Goal: Task Accomplishment & Management: Use online tool/utility

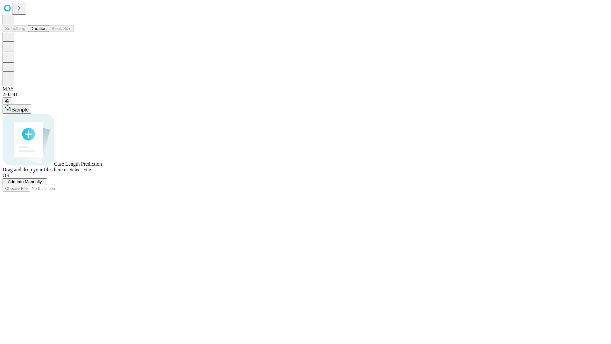
click at [46, 32] on button "Duration" at bounding box center [38, 28] width 21 height 7
click at [42, 184] on span "Add Info Manually" at bounding box center [25, 181] width 34 height 5
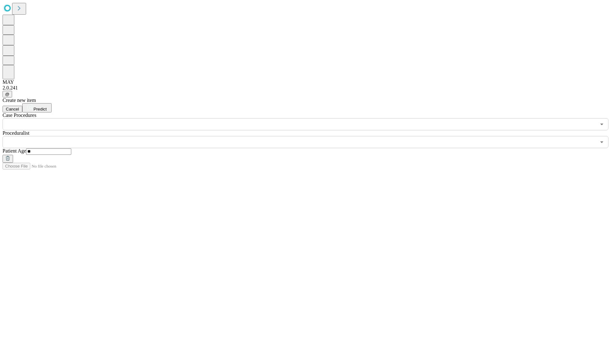
type input "**"
click at [310, 136] on input "text" at bounding box center [299, 142] width 593 height 12
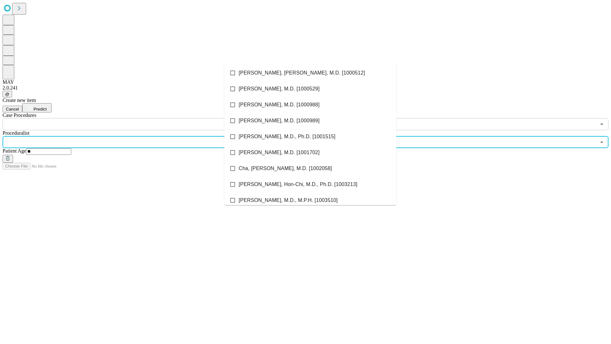
click at [310, 73] on li "[PERSON_NAME], [PERSON_NAME], M.D. [1000512]" at bounding box center [310, 73] width 172 height 16
click at [134, 118] on input "text" at bounding box center [299, 124] width 593 height 12
